Goal: Find specific page/section: Find specific page/section

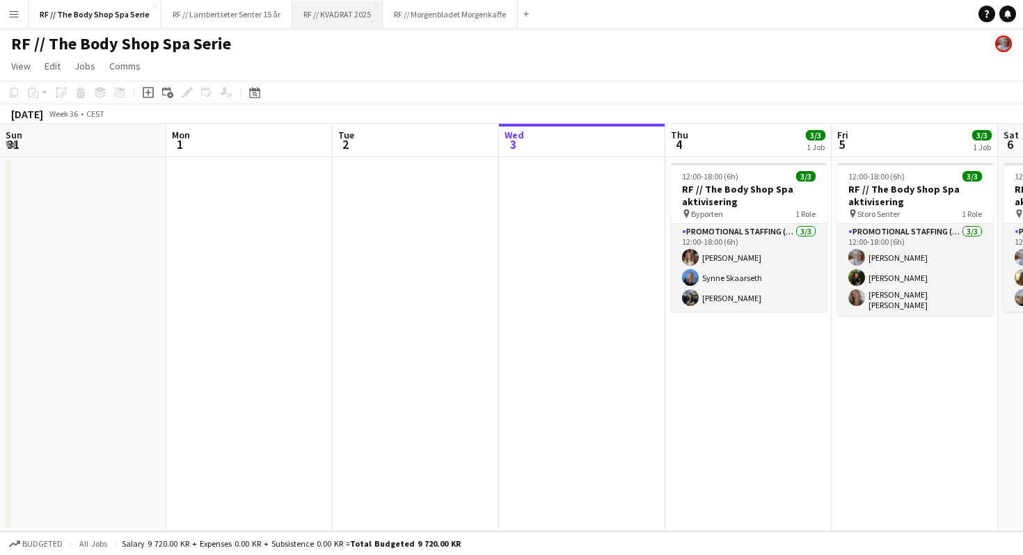
scroll to position [0, 333]
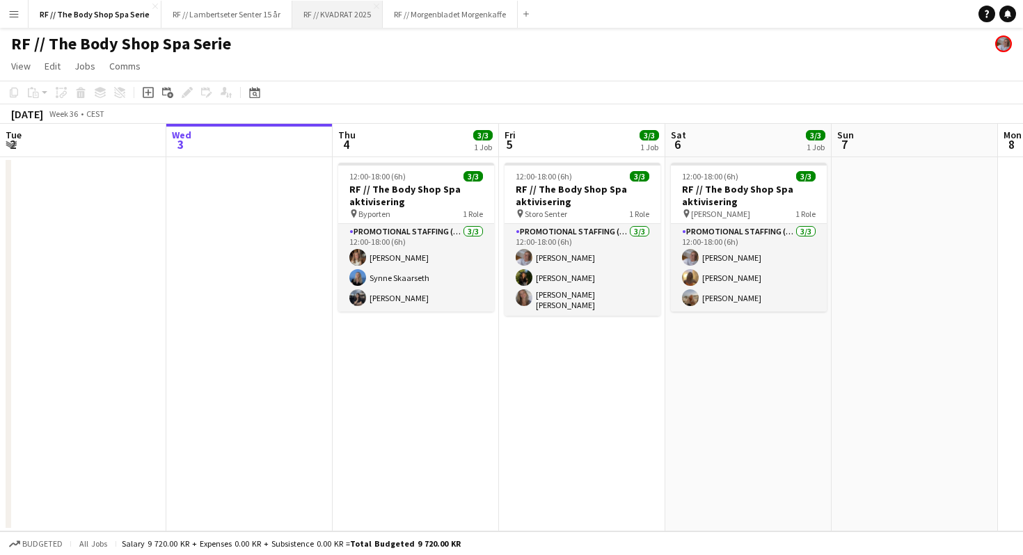
click at [328, 19] on button "RF // KVADRAT 2025 Close" at bounding box center [337, 14] width 90 height 27
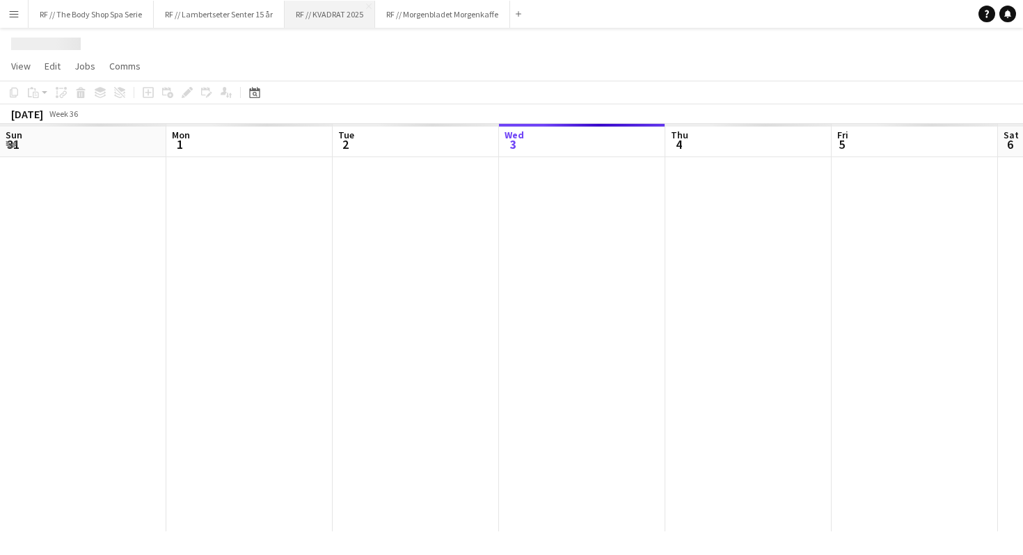
scroll to position [0, 333]
